Goal: Task Accomplishment & Management: Use online tool/utility

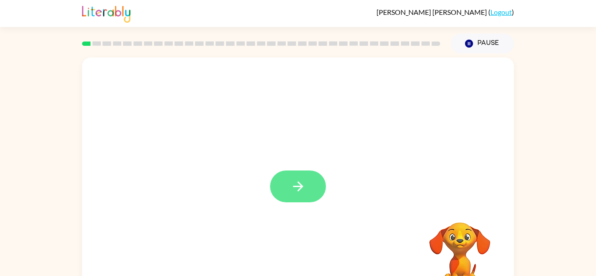
click at [291, 189] on icon "button" at bounding box center [298, 186] width 15 height 15
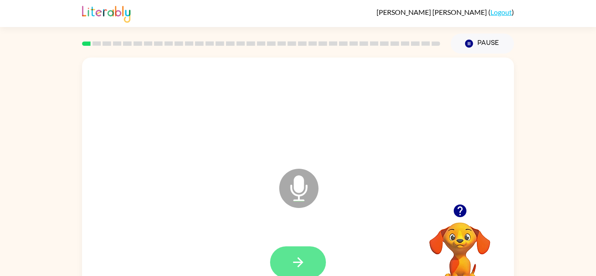
click at [309, 257] on button "button" at bounding box center [298, 263] width 56 height 32
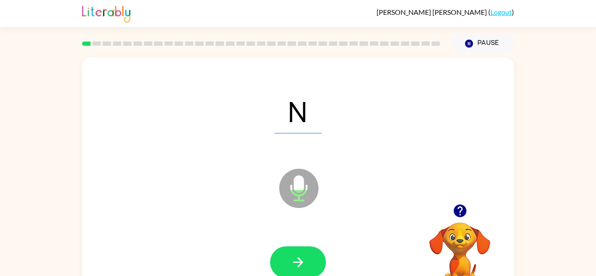
click at [309, 257] on button "button" at bounding box center [298, 263] width 56 height 32
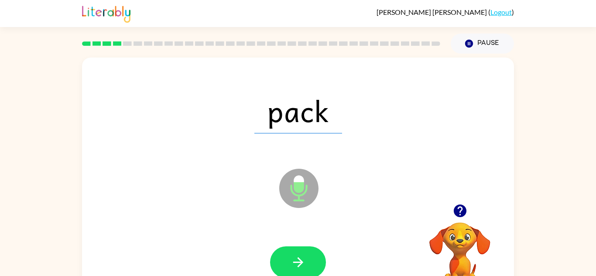
click at [309, 257] on button "button" at bounding box center [298, 263] width 56 height 32
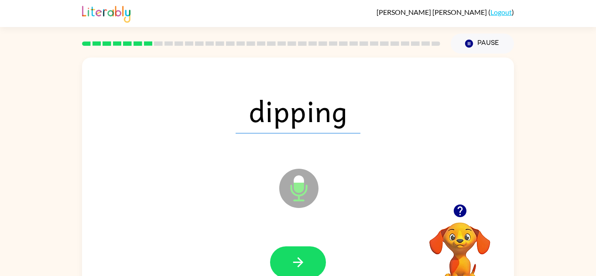
click at [309, 257] on button "button" at bounding box center [298, 263] width 56 height 32
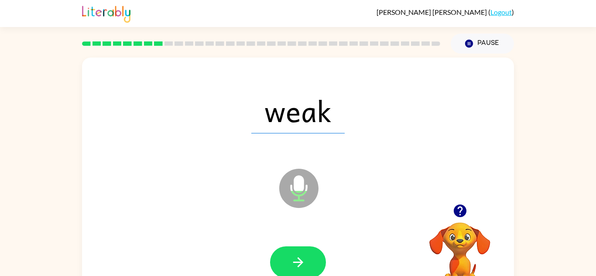
click at [309, 257] on button "button" at bounding box center [298, 263] width 56 height 32
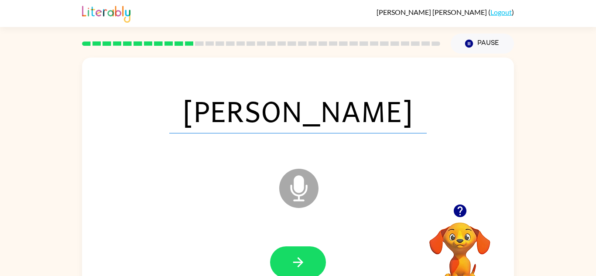
click at [309, 257] on button "button" at bounding box center [298, 263] width 56 height 32
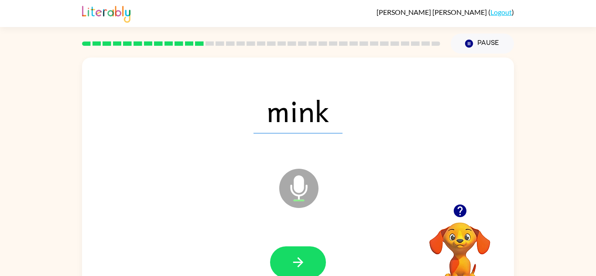
click at [309, 257] on button "button" at bounding box center [298, 263] width 56 height 32
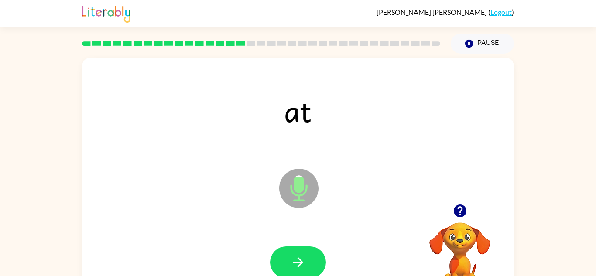
click at [309, 257] on button "button" at bounding box center [298, 263] width 56 height 32
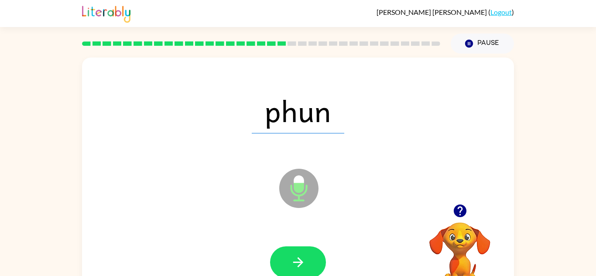
click at [309, 257] on button "button" at bounding box center [298, 263] width 56 height 32
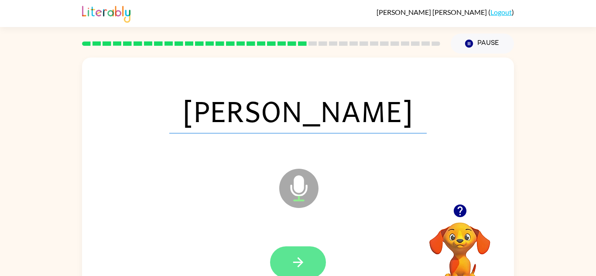
click at [310, 256] on button "button" at bounding box center [298, 263] width 56 height 32
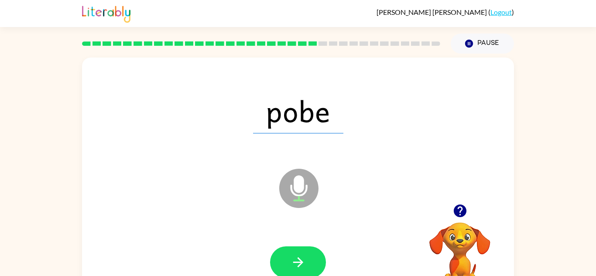
click at [310, 256] on button "button" at bounding box center [298, 263] width 56 height 32
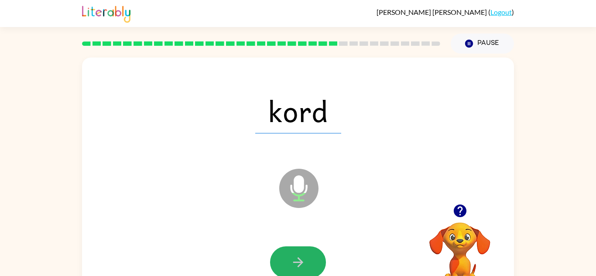
click at [310, 256] on button "button" at bounding box center [298, 263] width 56 height 32
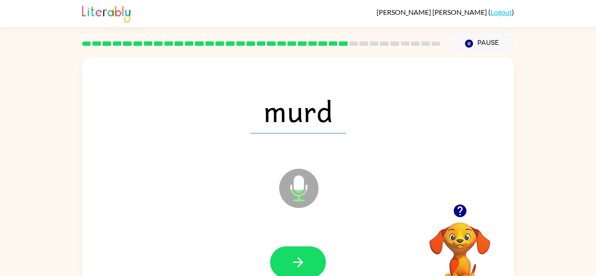
click at [310, 256] on button "button" at bounding box center [298, 263] width 56 height 32
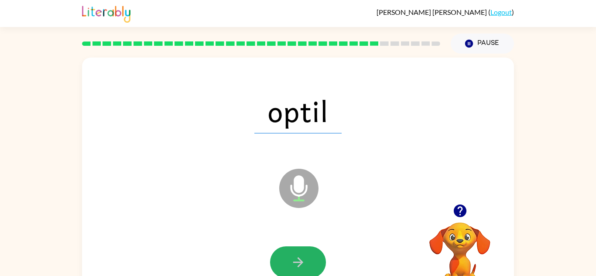
click at [310, 256] on button "button" at bounding box center [298, 263] width 56 height 32
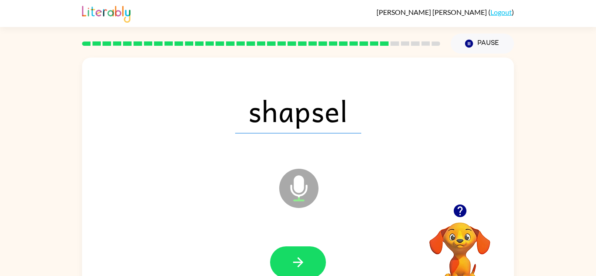
click at [310, 256] on button "button" at bounding box center [298, 263] width 56 height 32
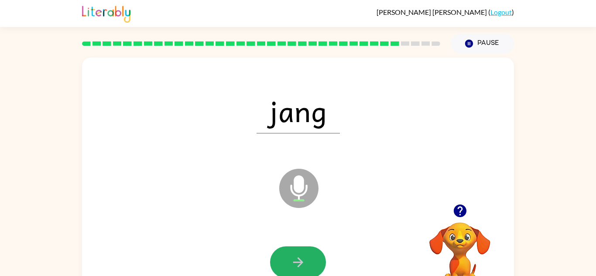
click at [310, 256] on button "button" at bounding box center [298, 263] width 56 height 32
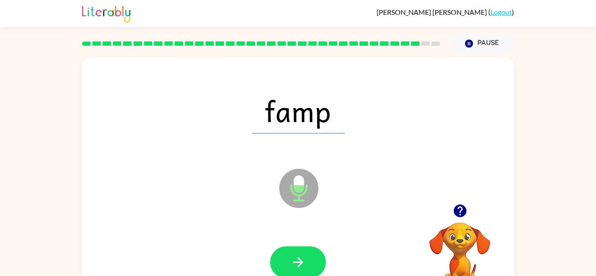
click at [310, 256] on button "button" at bounding box center [298, 263] width 56 height 32
